Goal: Task Accomplishment & Management: Manage account settings

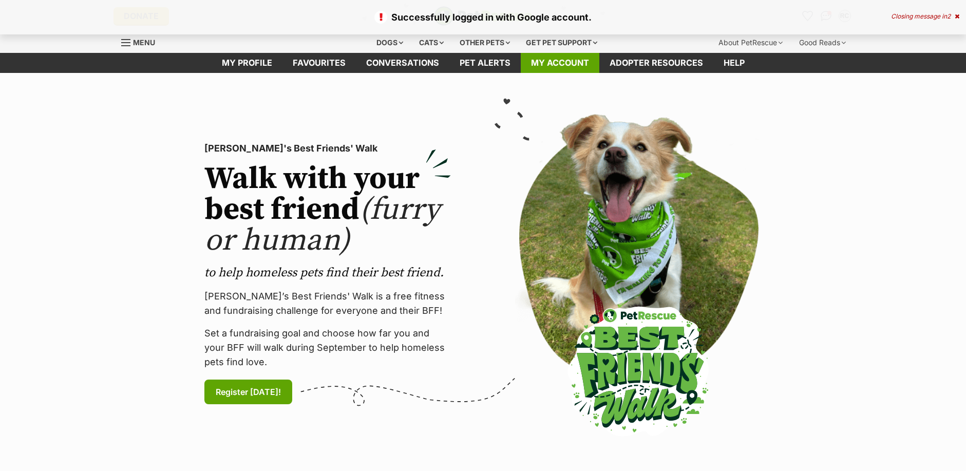
click at [560, 60] on link "My account" at bounding box center [560, 63] width 79 height 20
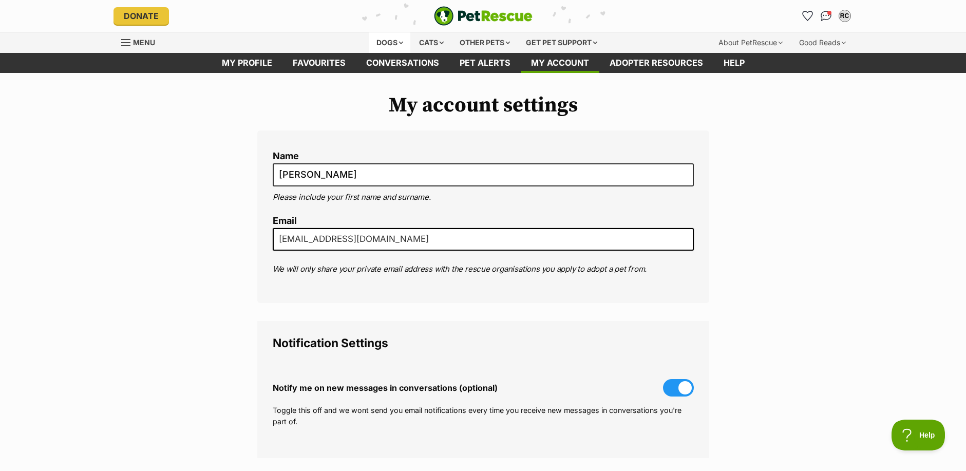
click at [392, 40] on div "Dogs" at bounding box center [389, 42] width 41 height 21
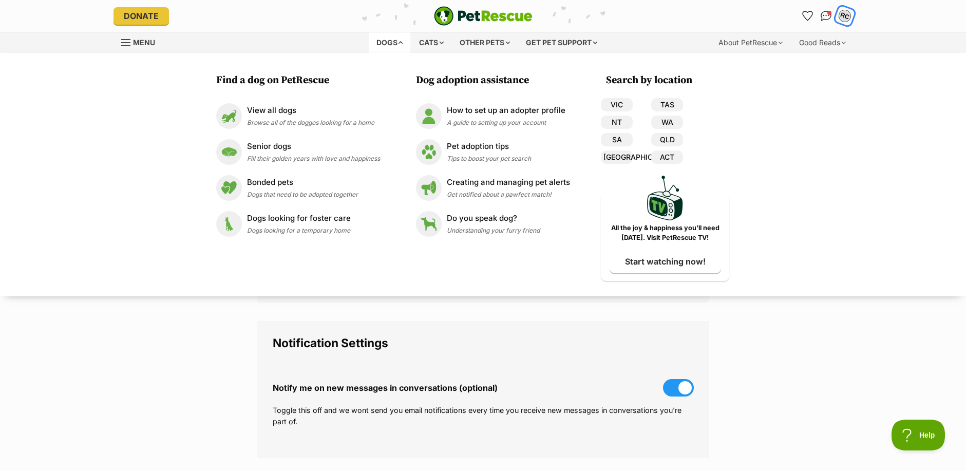
click at [845, 17] on div "RC" at bounding box center [844, 15] width 13 height 13
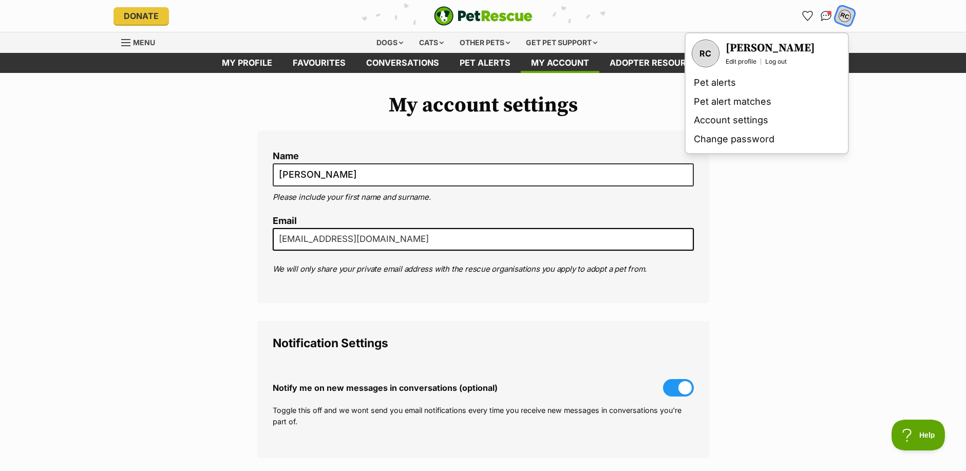
click at [774, 61] on link "Log out" at bounding box center [776, 62] width 22 height 8
